Goal: Information Seeking & Learning: Check status

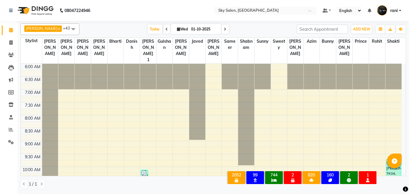
scroll to position [229, 0]
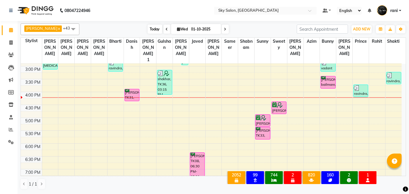
click at [148, 25] on span "Today" at bounding box center [155, 29] width 15 height 9
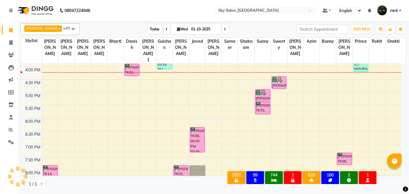
click at [148, 26] on span "Today" at bounding box center [155, 29] width 15 height 9
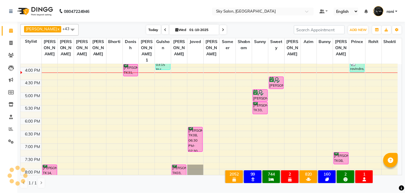
scroll to position [255, 0]
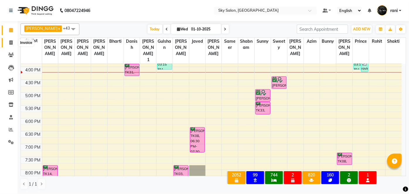
click at [7, 44] on span at bounding box center [11, 43] width 10 height 7
select select "service"
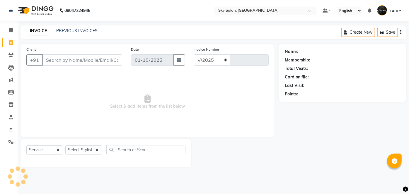
select select "3537"
type input "14807"
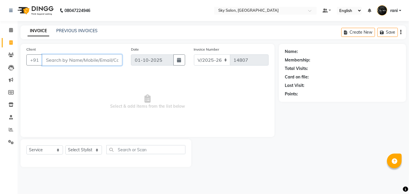
click at [56, 59] on input "Client" at bounding box center [82, 60] width 80 height 11
click at [56, 60] on input "Client" at bounding box center [82, 60] width 80 height 11
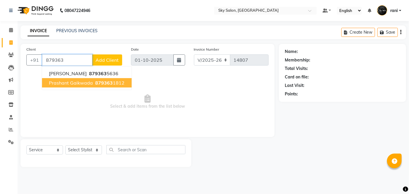
click at [91, 86] on button "prashant gaikwada 879363 1812" at bounding box center [87, 82] width 90 height 9
type input "8793631812"
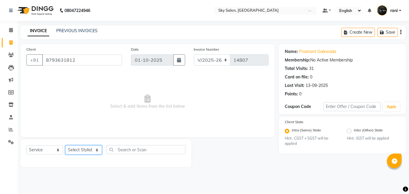
click at [84, 150] on select "Select Stylist afreen [PERSON_NAME] saha [PERSON_NAME] [PERSON_NAME] [PERSON_NA…" at bounding box center [83, 150] width 37 height 9
select select "57500"
click at [65, 146] on select "Select Stylist afreen [PERSON_NAME] saha [PERSON_NAME] [PERSON_NAME] [PERSON_NA…" at bounding box center [83, 150] width 37 height 9
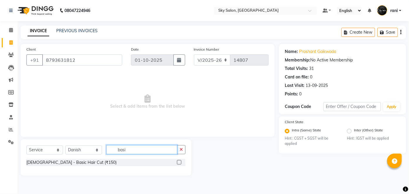
type input "basi"
click at [177, 160] on div at bounding box center [179, 163] width 4 height 6
click at [178, 160] on label at bounding box center [179, 162] width 4 height 4
click at [178, 161] on input "checkbox" at bounding box center [179, 163] width 4 height 4
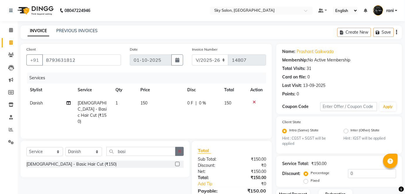
checkbox input "false"
click at [183, 148] on button "button" at bounding box center [179, 151] width 8 height 9
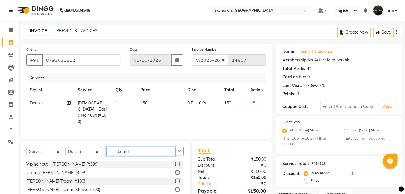
type input "beard"
click at [175, 181] on label at bounding box center [177, 181] width 4 height 4
click at [175, 181] on input "checkbox" at bounding box center [177, 182] width 4 height 4
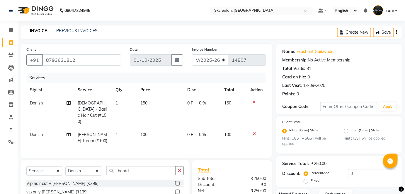
checkbox input "false"
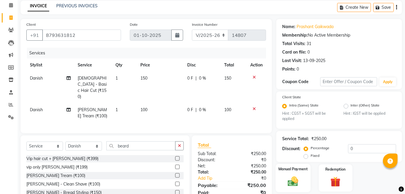
click at [299, 180] on img at bounding box center [293, 182] width 17 height 12
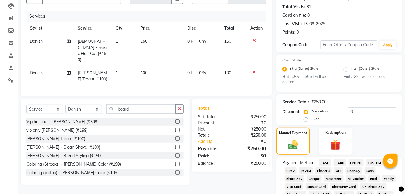
click at [290, 168] on span "GPay" at bounding box center [291, 171] width 12 height 7
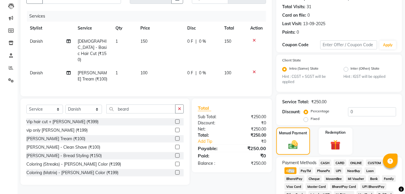
click at [290, 168] on span "GPay" at bounding box center [291, 171] width 12 height 7
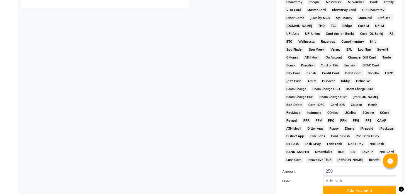
scroll to position [286, 0]
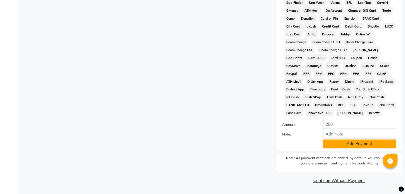
click at [350, 145] on button "Add Payment" at bounding box center [359, 144] width 73 height 9
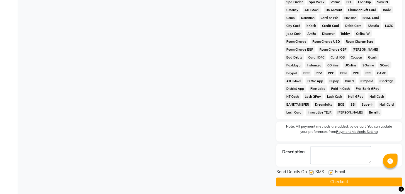
click at [312, 173] on label at bounding box center [311, 173] width 4 height 4
click at [312, 173] on input "checkbox" at bounding box center [311, 173] width 4 height 4
checkbox input "false"
drag, startPoint x: 314, startPoint y: 176, endPoint x: 315, endPoint y: 182, distance: 6.3
click at [315, 182] on div "Send Details On SMS Email Checkout" at bounding box center [339, 178] width 126 height 18
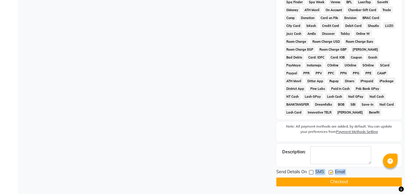
click at [315, 182] on button "Checkout" at bounding box center [339, 182] width 126 height 9
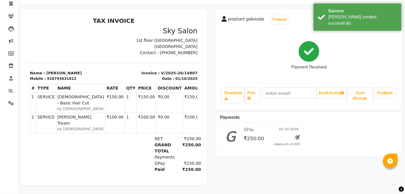
click at [185, 136] on div "₹250.00" at bounding box center [188, 139] width 25 height 6
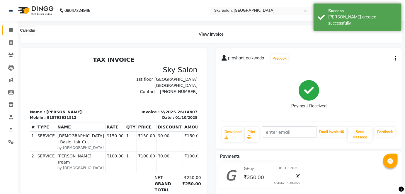
click at [13, 30] on span at bounding box center [11, 30] width 10 height 7
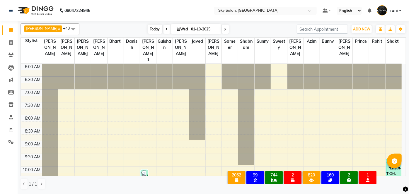
click at [148, 28] on span "Today" at bounding box center [155, 29] width 15 height 9
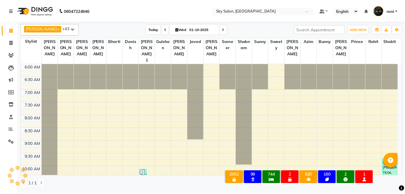
scroll to position [255, 0]
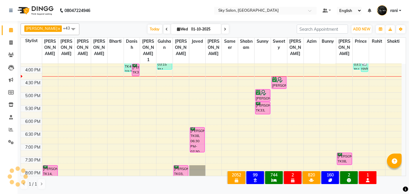
drag, startPoint x: 145, startPoint y: 28, endPoint x: 33, endPoint y: 32, distance: 112.6
click at [33, 32] on div "[PERSON_NAME] x [PERSON_NAME] x [PERSON_NAME] x bharti x [PERSON_NAME] 1 x [PER…" at bounding box center [214, 29] width 386 height 12
click at [14, 56] on span at bounding box center [11, 55] width 10 height 7
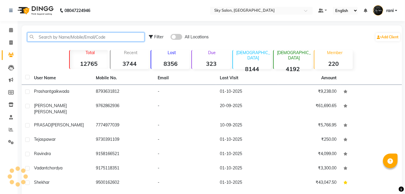
click at [62, 36] on input "text" at bounding box center [85, 37] width 117 height 9
click at [90, 35] on input "text" at bounding box center [85, 37] width 117 height 9
click at [114, 37] on input "text" at bounding box center [85, 37] width 117 height 9
click at [106, 35] on input "text" at bounding box center [85, 37] width 117 height 9
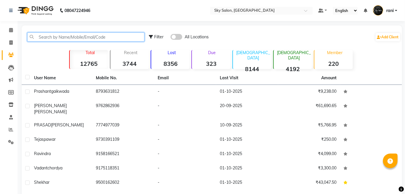
click at [121, 34] on input "text" at bounding box center [85, 37] width 117 height 9
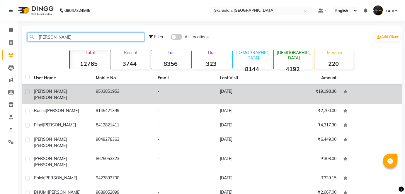
type input "[PERSON_NAME]"
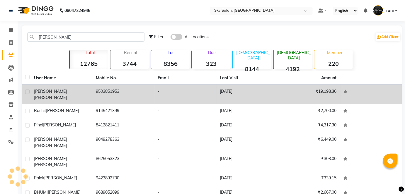
click at [136, 88] on td "9503851953" at bounding box center [123, 94] width 62 height 19
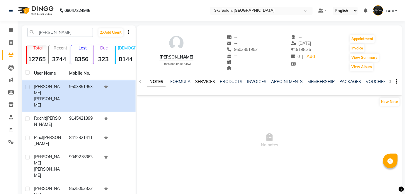
click at [206, 84] on link "SERVICES" at bounding box center [205, 81] width 20 height 5
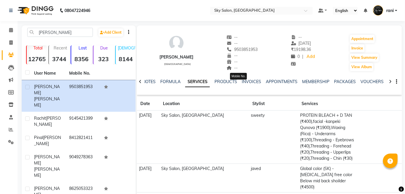
click at [237, 51] on span "9503851953" at bounding box center [242, 49] width 31 height 5
copy span "9503851953"
